Goal: Task Accomplishment & Management: Use online tool/utility

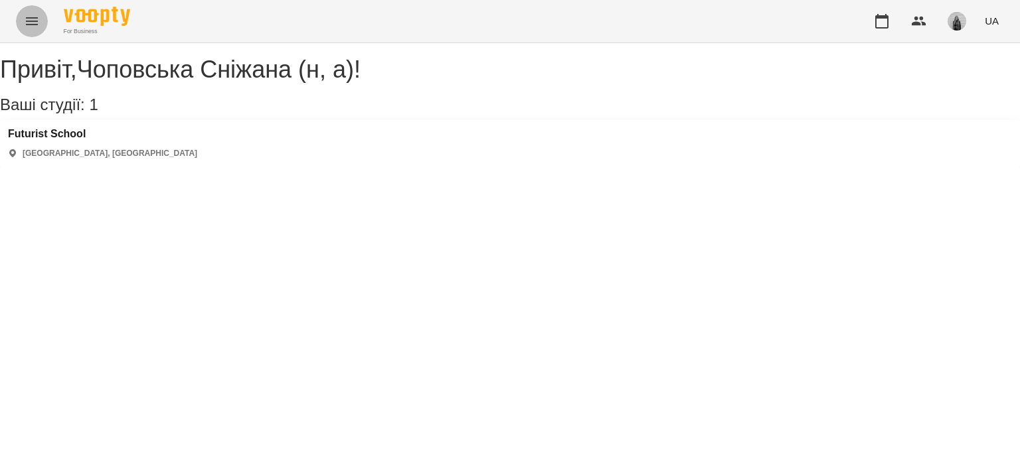
click at [28, 27] on icon "Menu" at bounding box center [32, 21] width 16 height 16
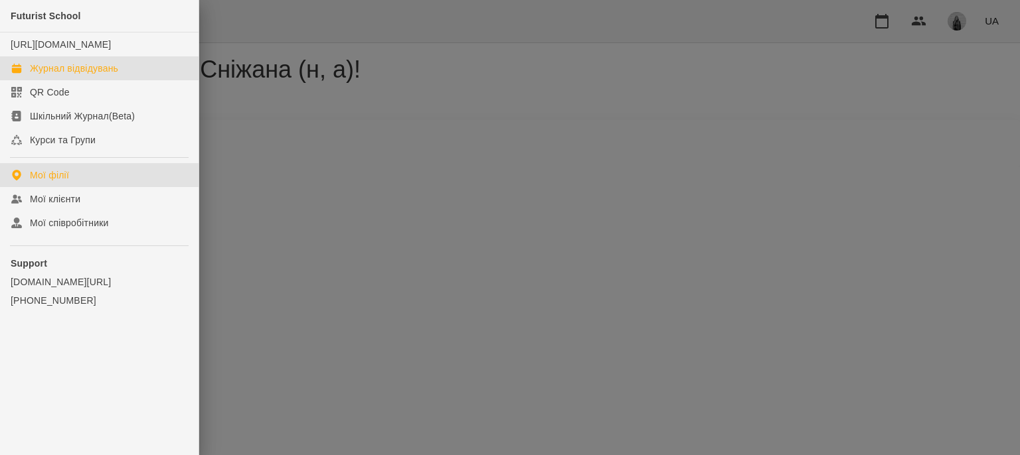
click at [62, 80] on link "Журнал відвідувань" at bounding box center [99, 68] width 198 height 24
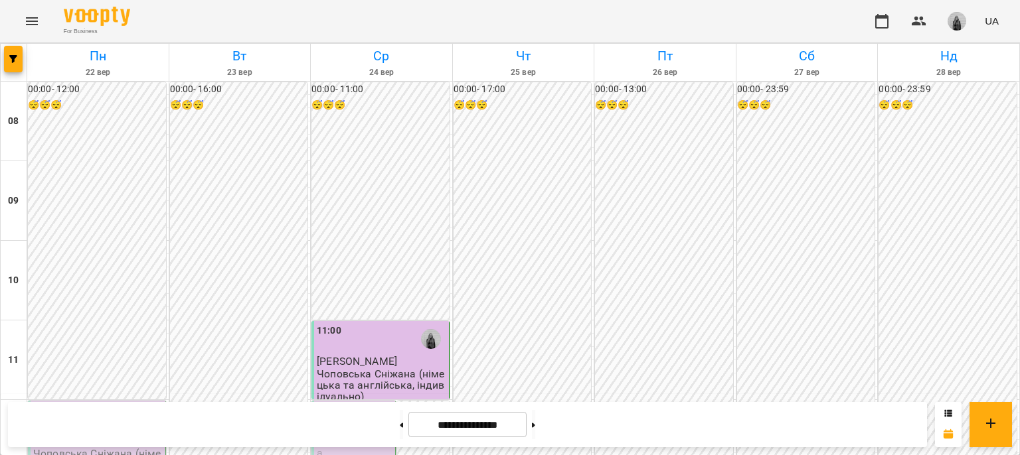
scroll to position [610, 0]
click at [400, 423] on button at bounding box center [401, 424] width 3 height 29
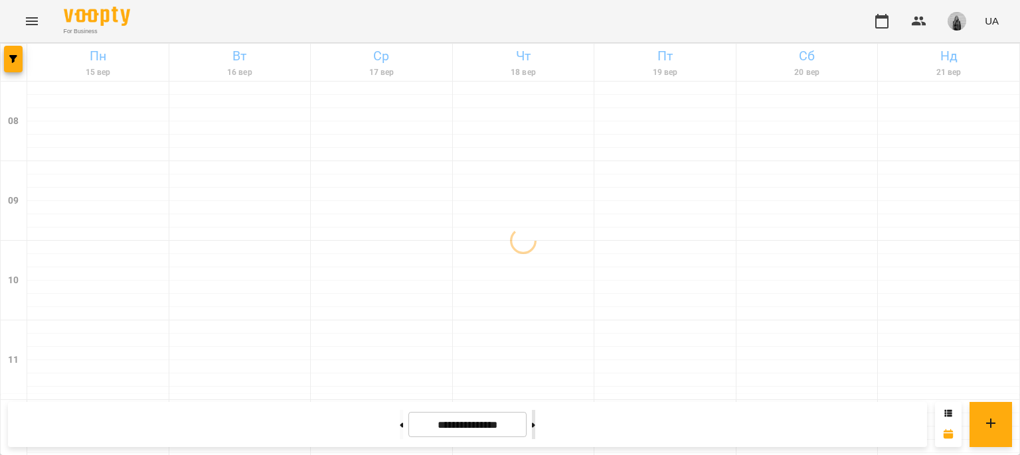
click at [535, 425] on button at bounding box center [533, 424] width 3 height 29
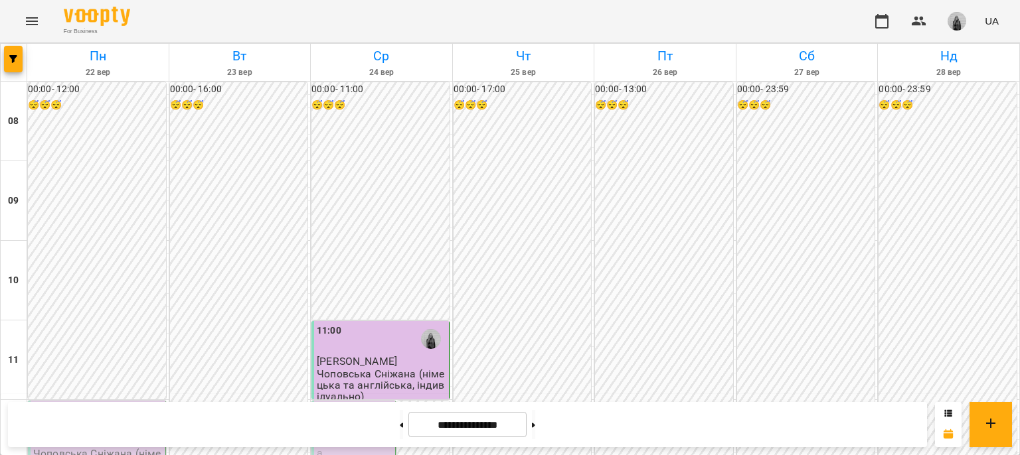
scroll to position [685, 0]
click at [535, 423] on icon at bounding box center [533, 425] width 3 height 5
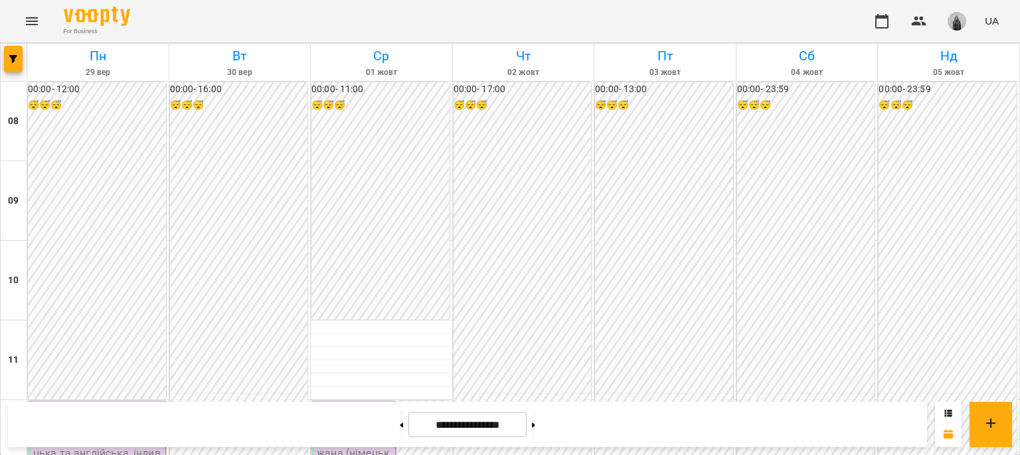
scroll to position [459, 0]
click at [400, 429] on button at bounding box center [401, 424] width 3 height 29
type input "**********"
